Goal: Task Accomplishment & Management: Manage account settings

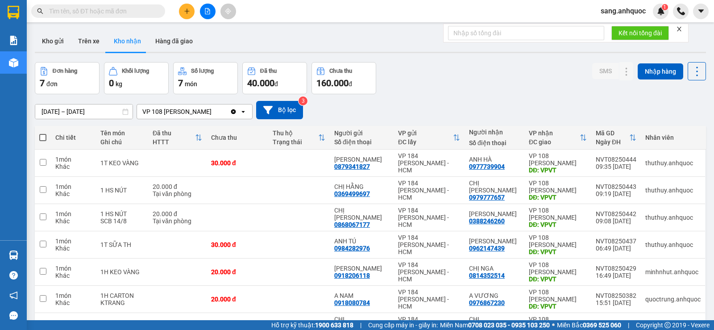
click at [605, 9] on span "sang.anhquoc" at bounding box center [623, 10] width 59 height 11
click at [609, 21] on li "Đăng xuất" at bounding box center [623, 28] width 59 height 14
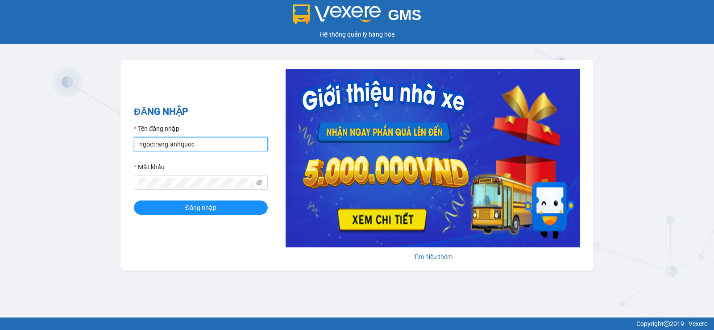
click at [182, 148] on input "ngoctrang.anhquoc" at bounding box center [201, 144] width 134 height 14
type input "P"
type input "phuongvy.anhquoc"
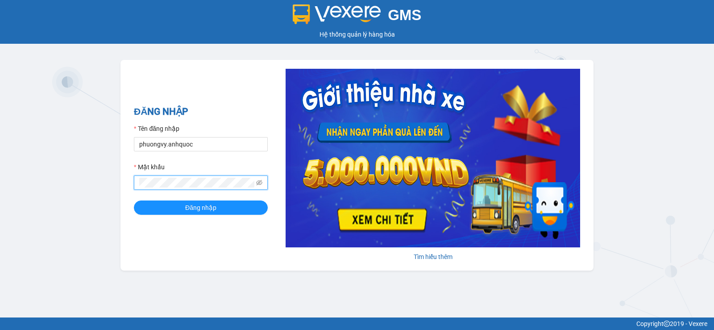
click at [134, 200] on button "Đăng nhập" at bounding box center [201, 207] width 134 height 14
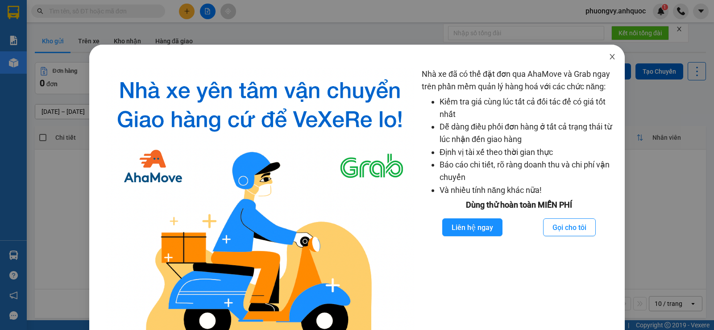
click at [609, 59] on icon "close" at bounding box center [612, 56] width 7 height 7
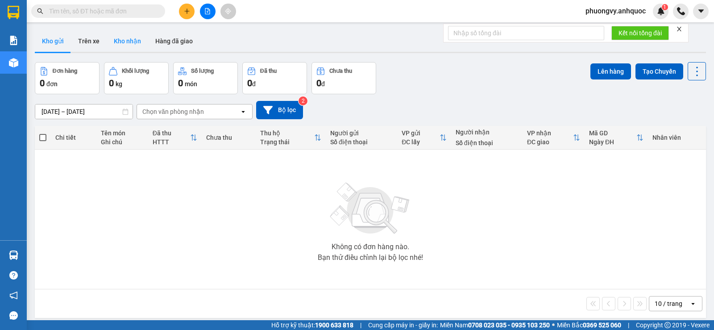
click at [121, 40] on button "Kho nhận" at bounding box center [128, 40] width 42 height 21
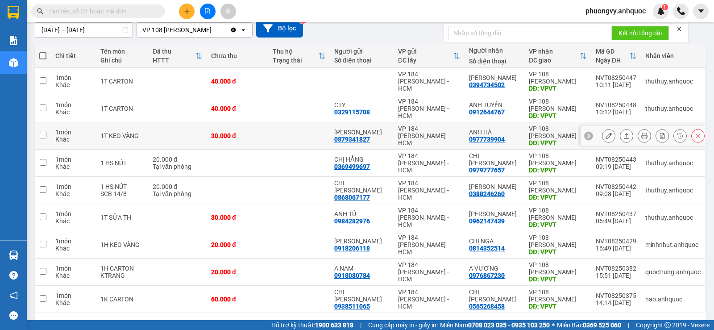
scroll to position [111, 0]
